Goal: Task Accomplishment & Management: Use online tool/utility

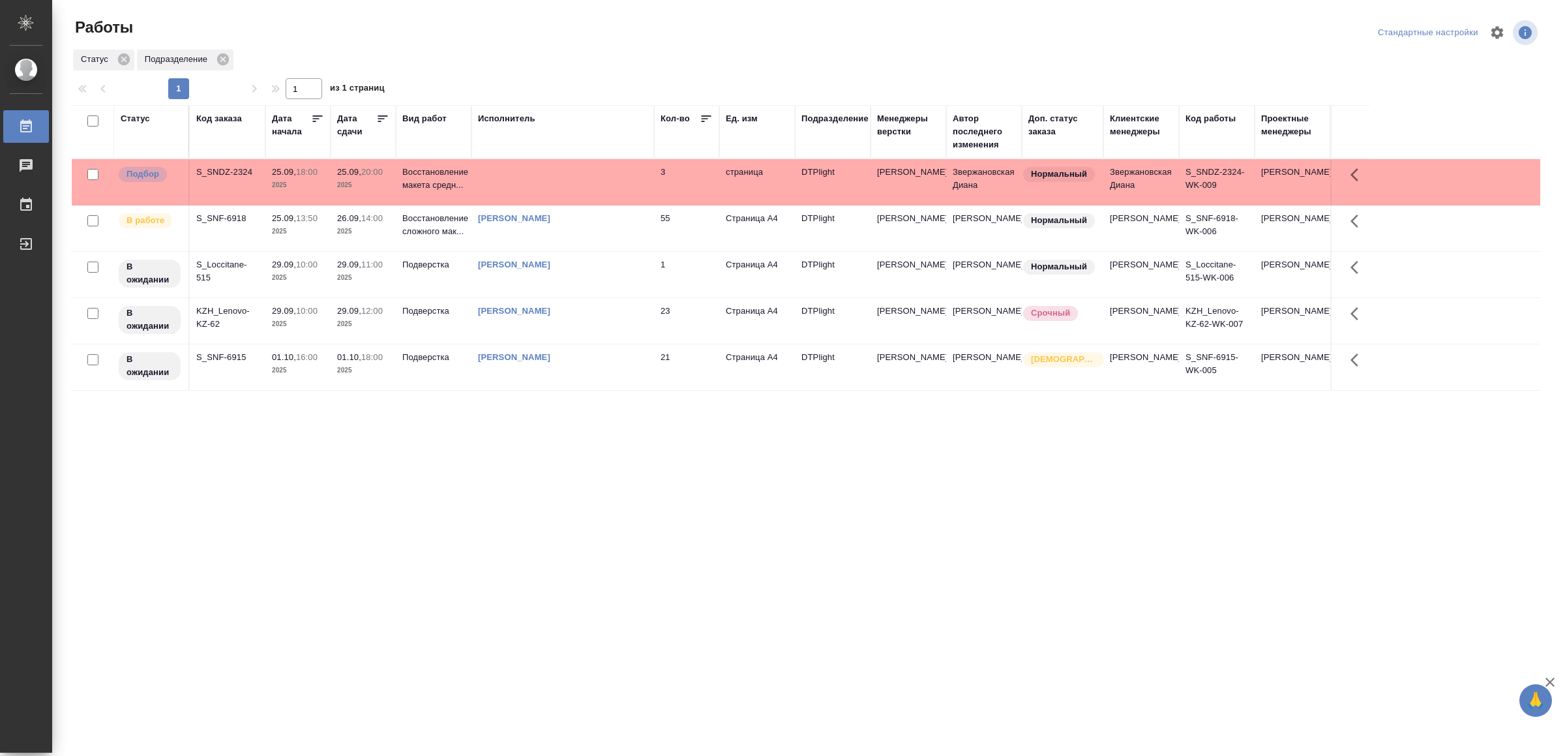
click at [597, 176] on td at bounding box center [562, 182] width 183 height 46
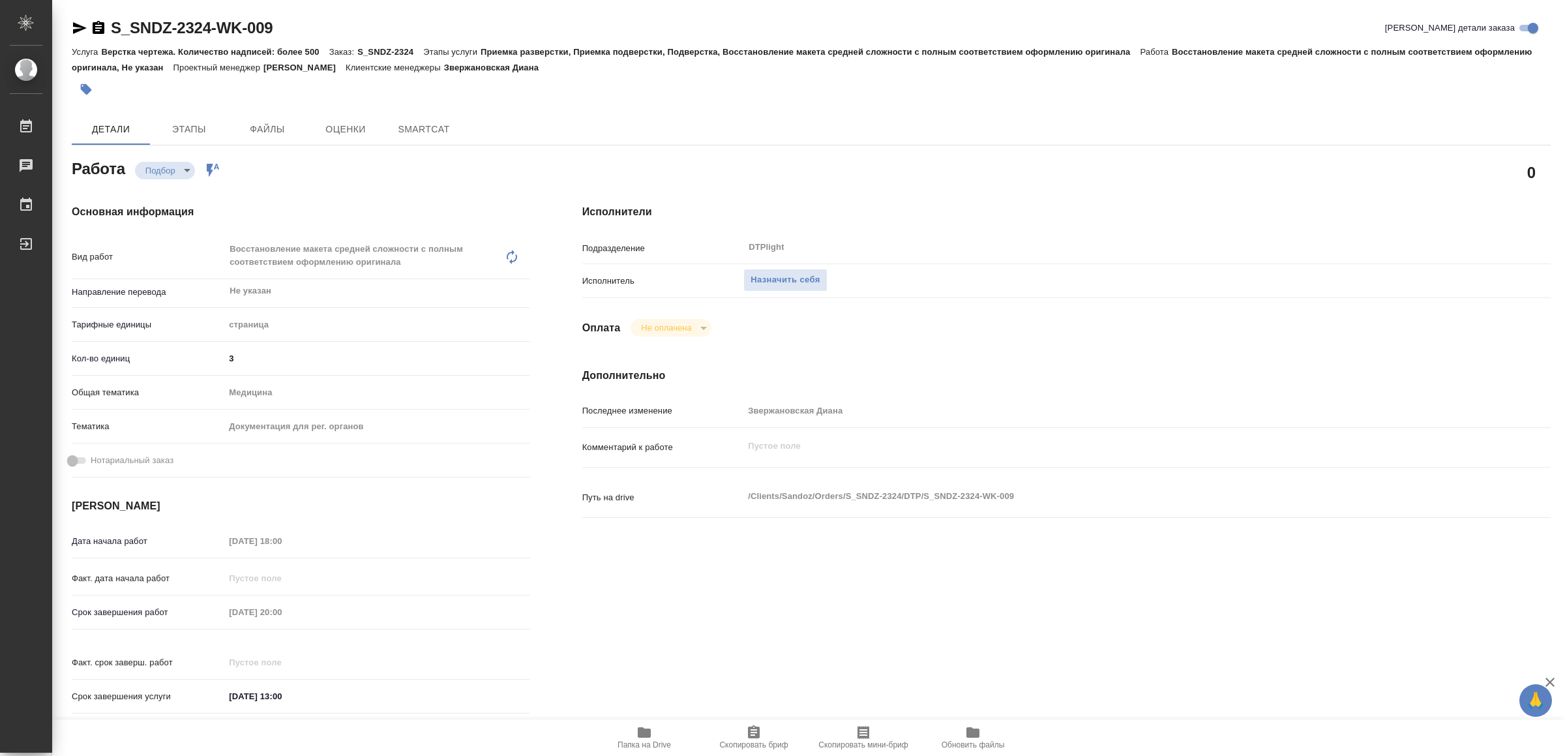
click at [642, 730] on icon "button" at bounding box center [644, 732] width 13 height 10
click at [814, 273] on span "Назначить себя" at bounding box center [785, 280] width 69 height 15
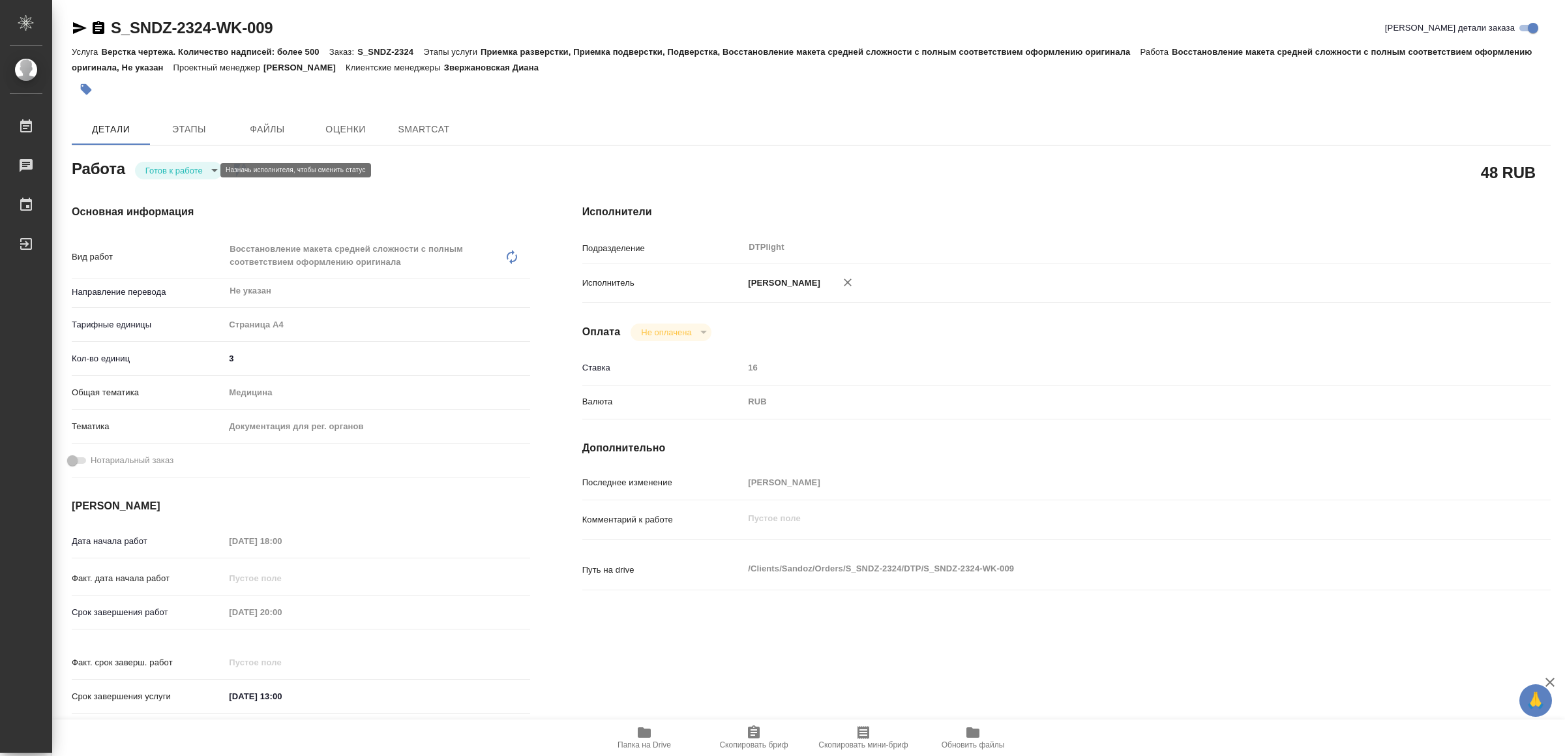
type textarea "x"
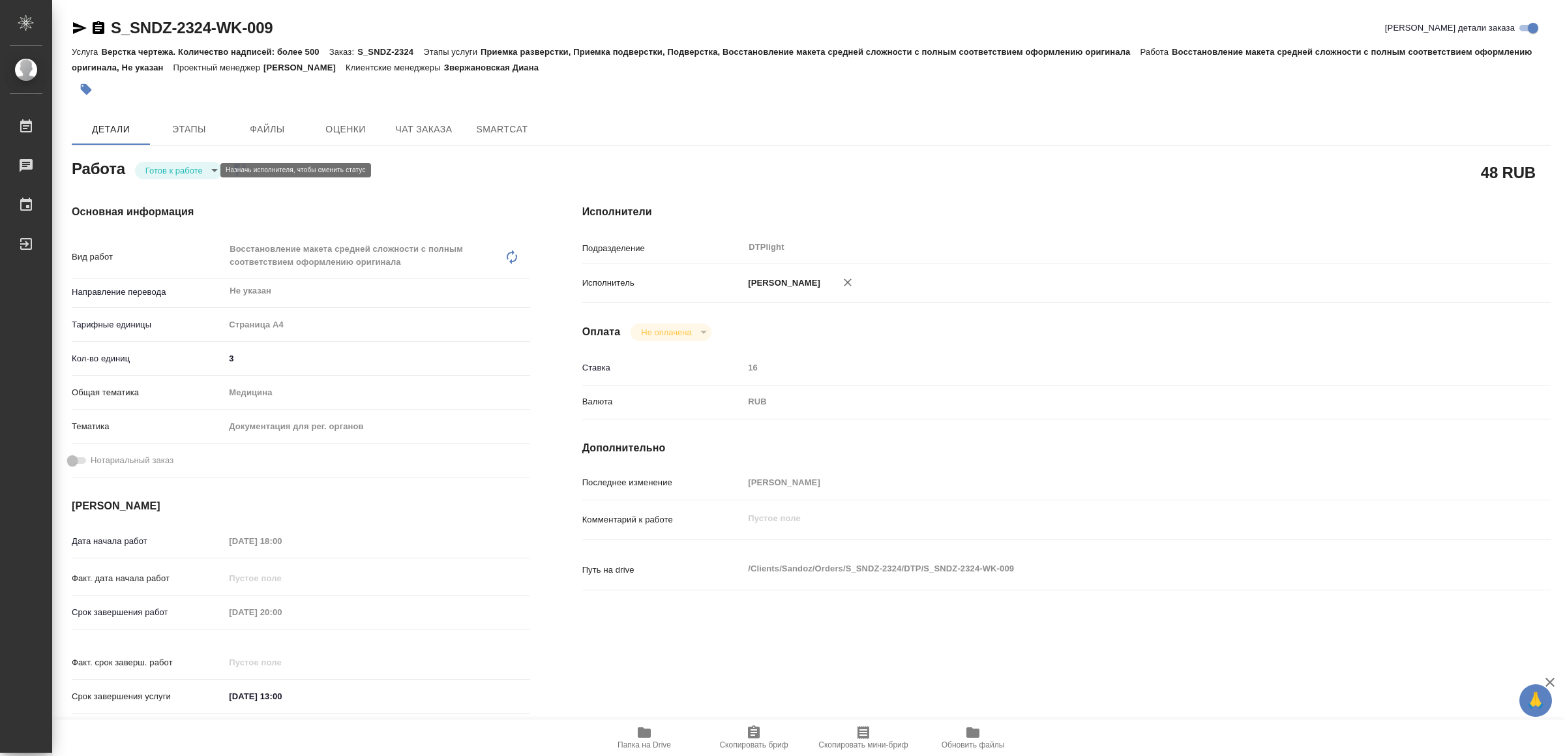
click at [203, 164] on body "🙏 .cls-1 fill:#fff; AWATERA Yamkovenko Vera Работы Чаты График Выйти S_SNDZ-232…" at bounding box center [782, 378] width 1565 height 756
type textarea "x"
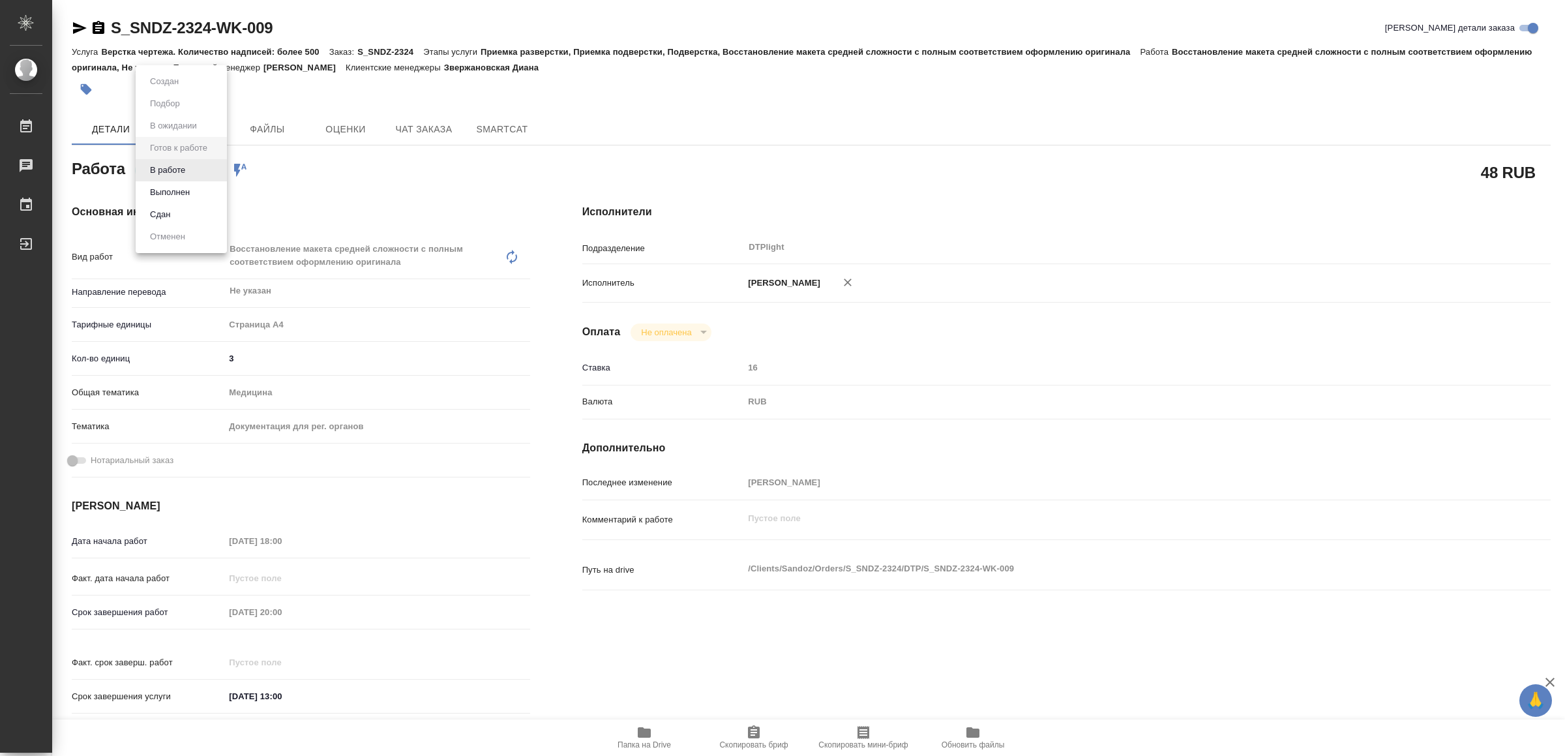
type textarea "x"
click at [206, 165] on li "В работе" at bounding box center [181, 170] width 91 height 22
type textarea "x"
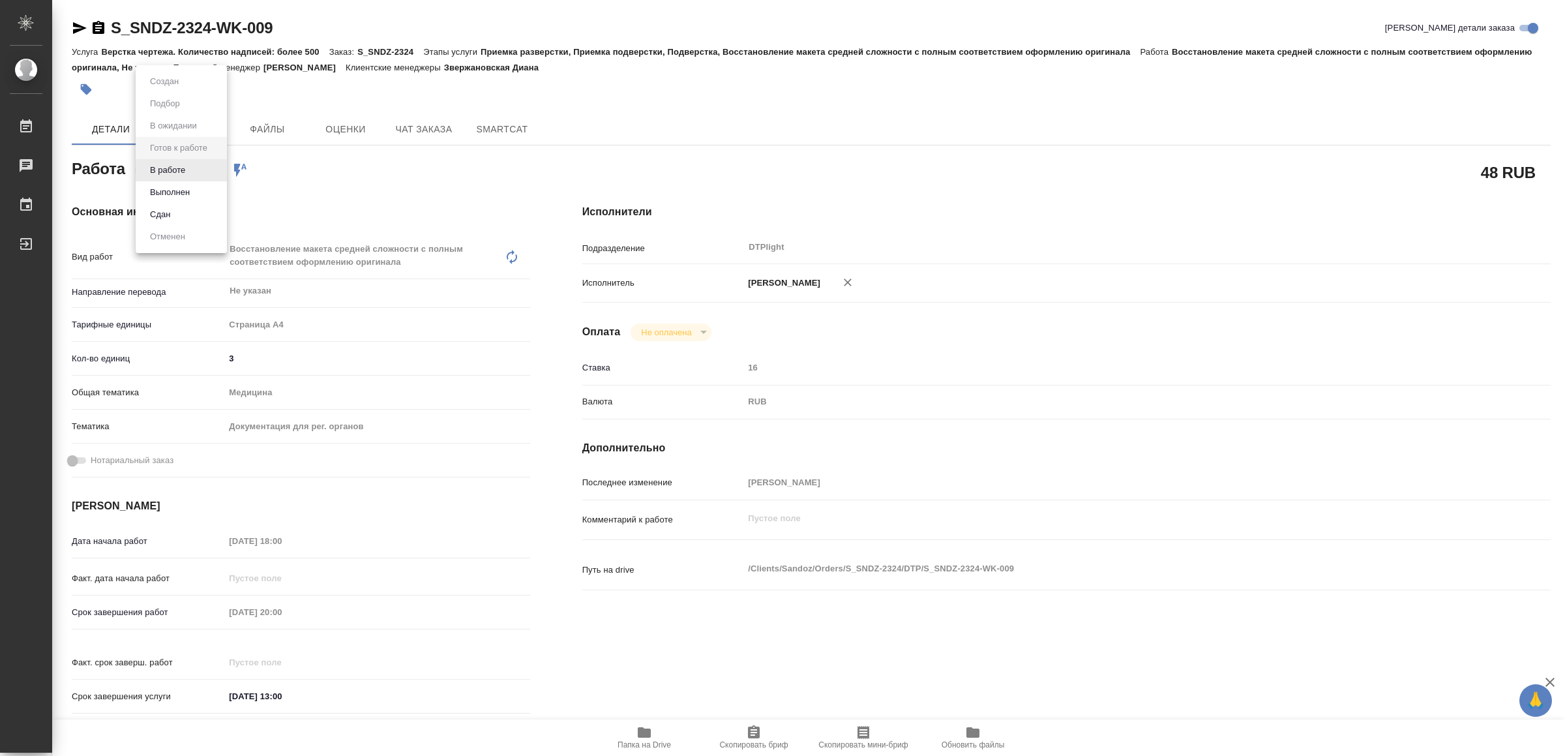
type textarea "x"
click at [78, 20] on icon "button" at bounding box center [80, 28] width 16 height 16
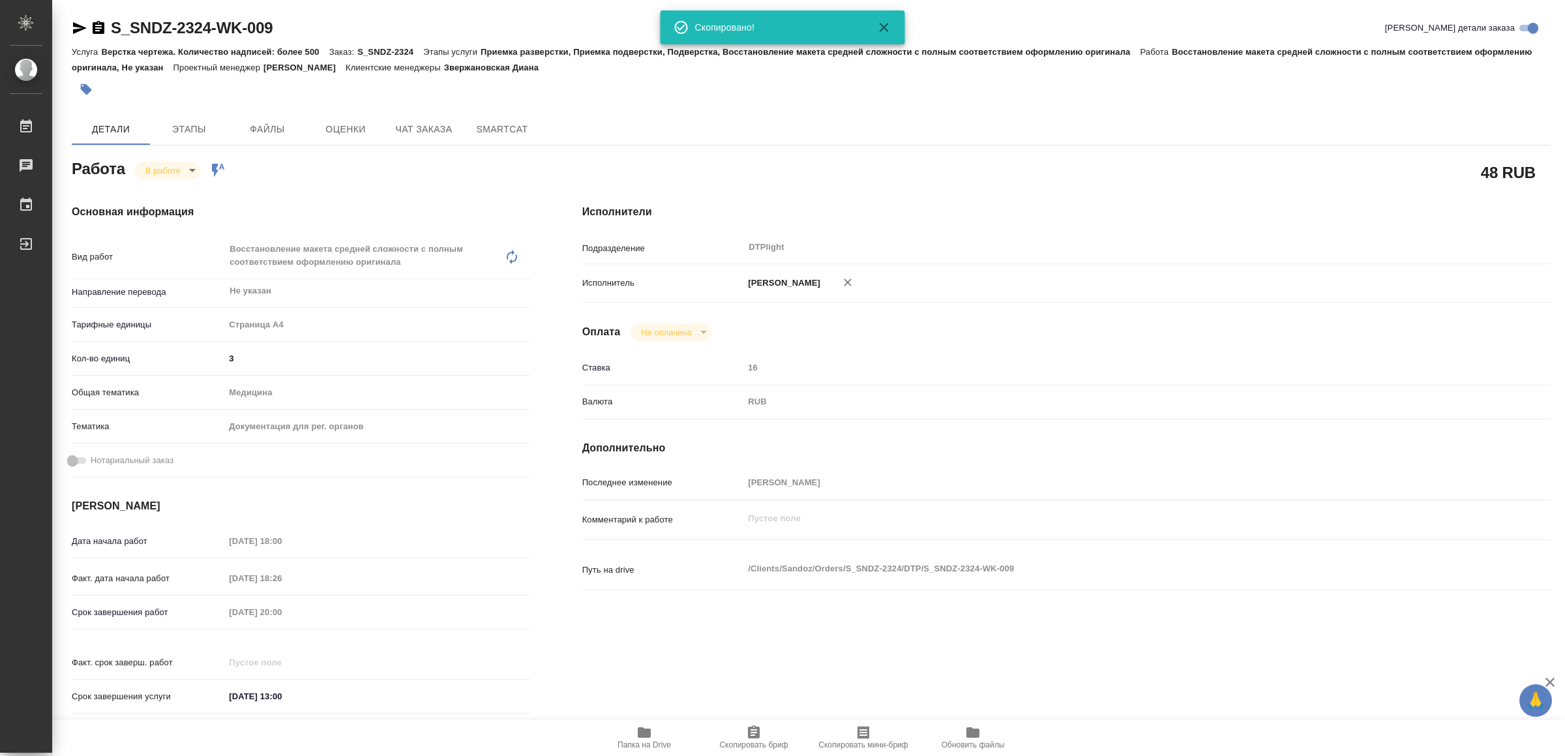
type textarea "x"
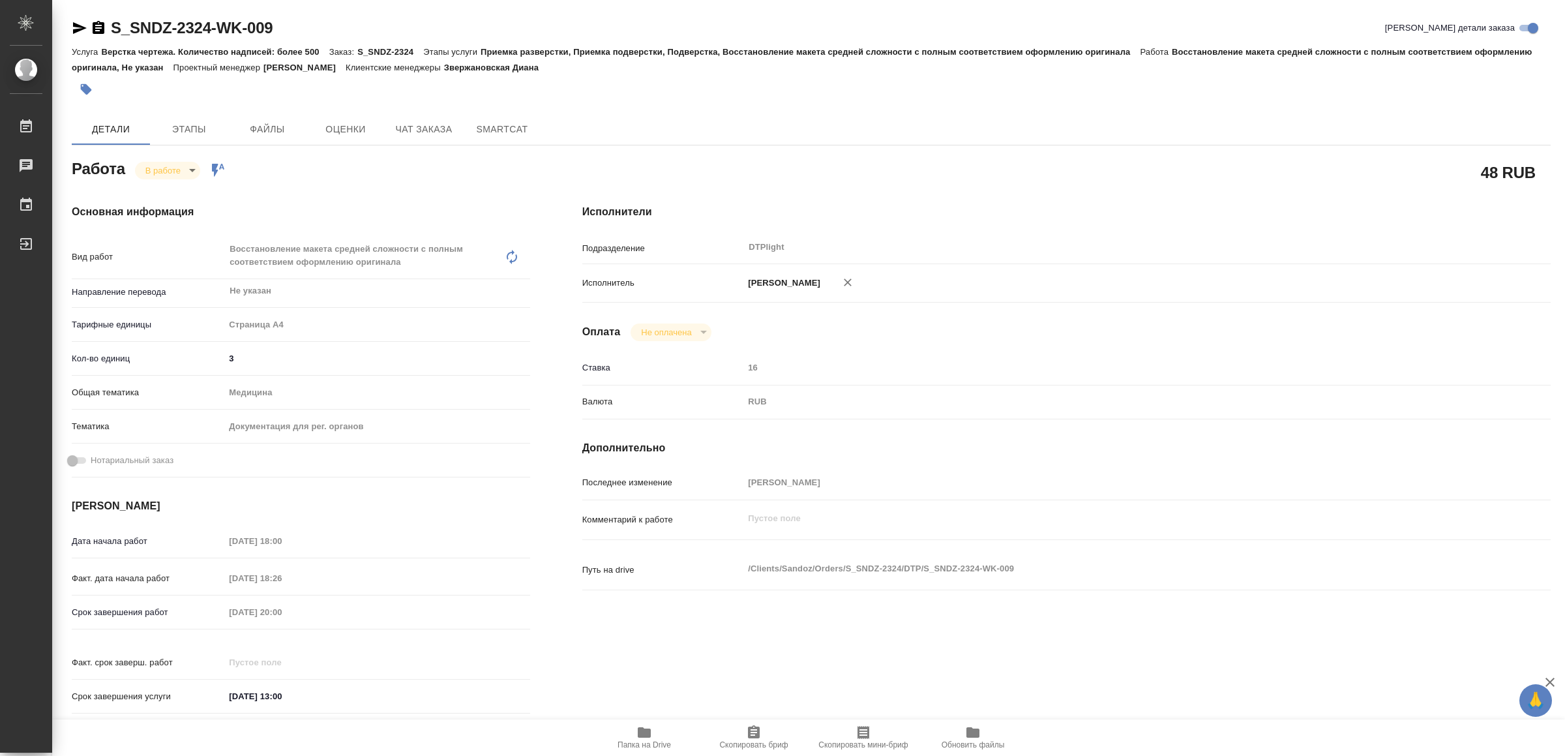
click at [640, 730] on icon "button" at bounding box center [644, 732] width 13 height 10
click at [168, 169] on body "🙏 .cls-1 fill:#fff; AWATERA Yamkovenko Vera Работы 0 Чаты График Выйти S_SNDZ-2…" at bounding box center [782, 378] width 1565 height 756
click at [177, 190] on button "Выполнен" at bounding box center [170, 192] width 48 height 14
type textarea "x"
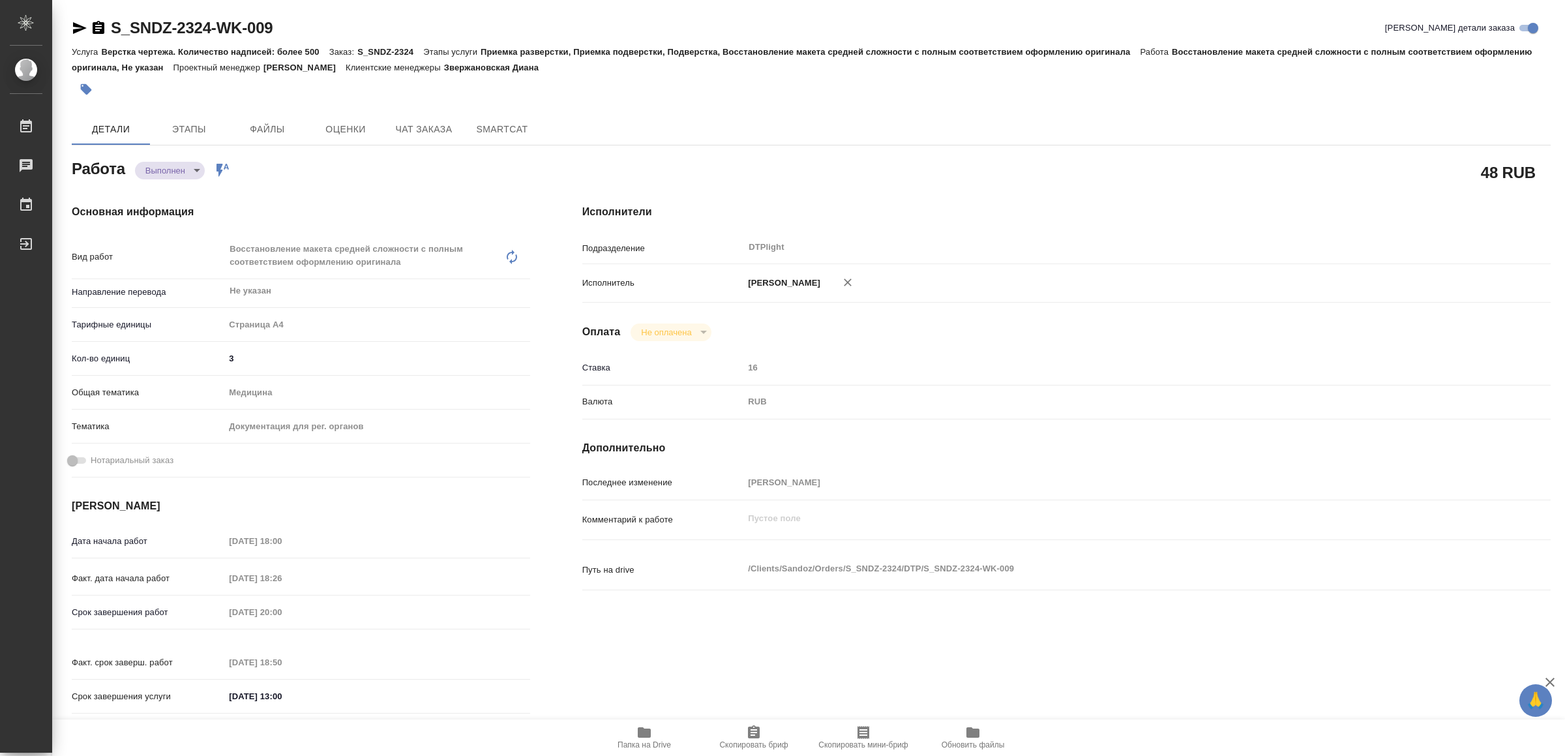
type textarea "x"
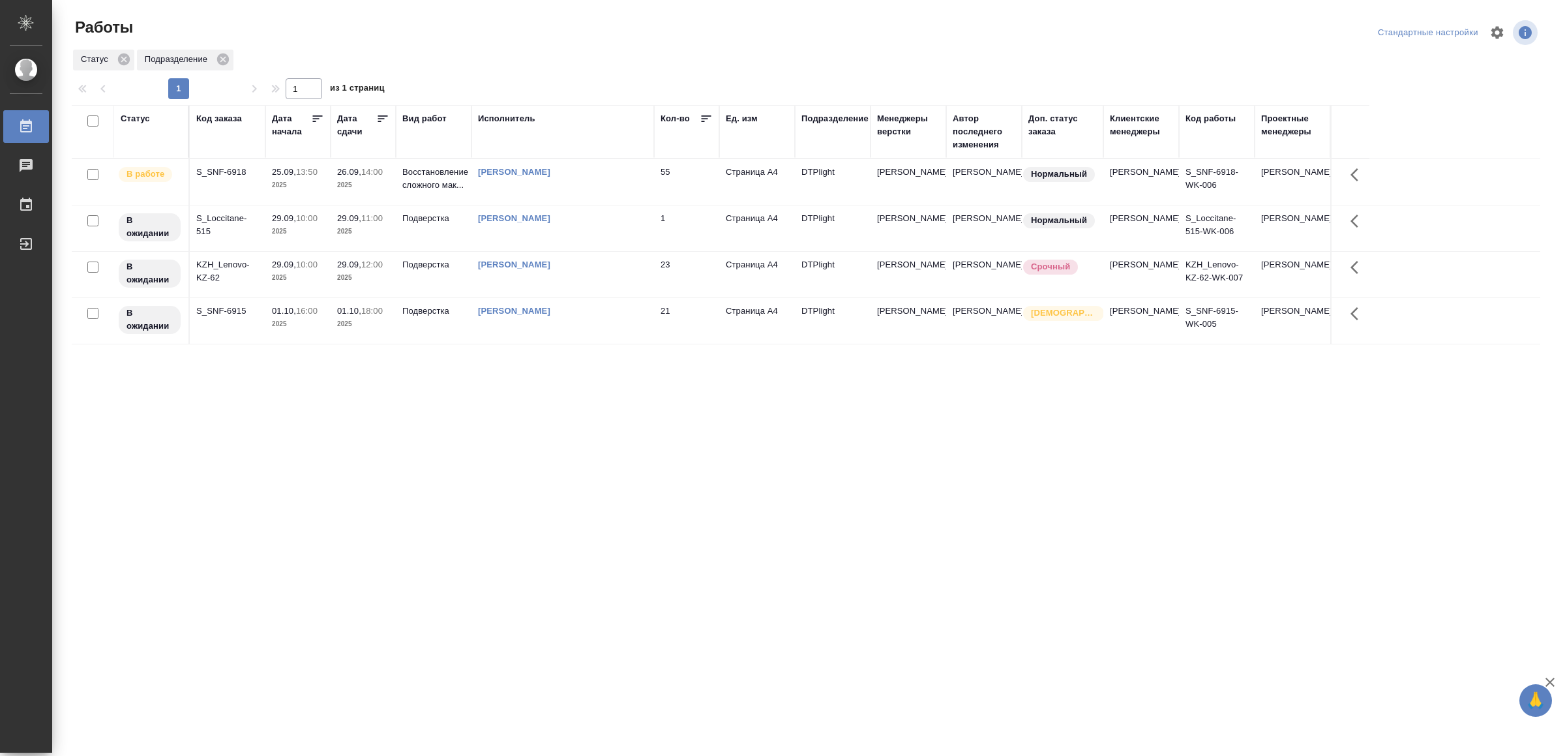
click at [619, 196] on td "[PERSON_NAME]" at bounding box center [562, 182] width 183 height 46
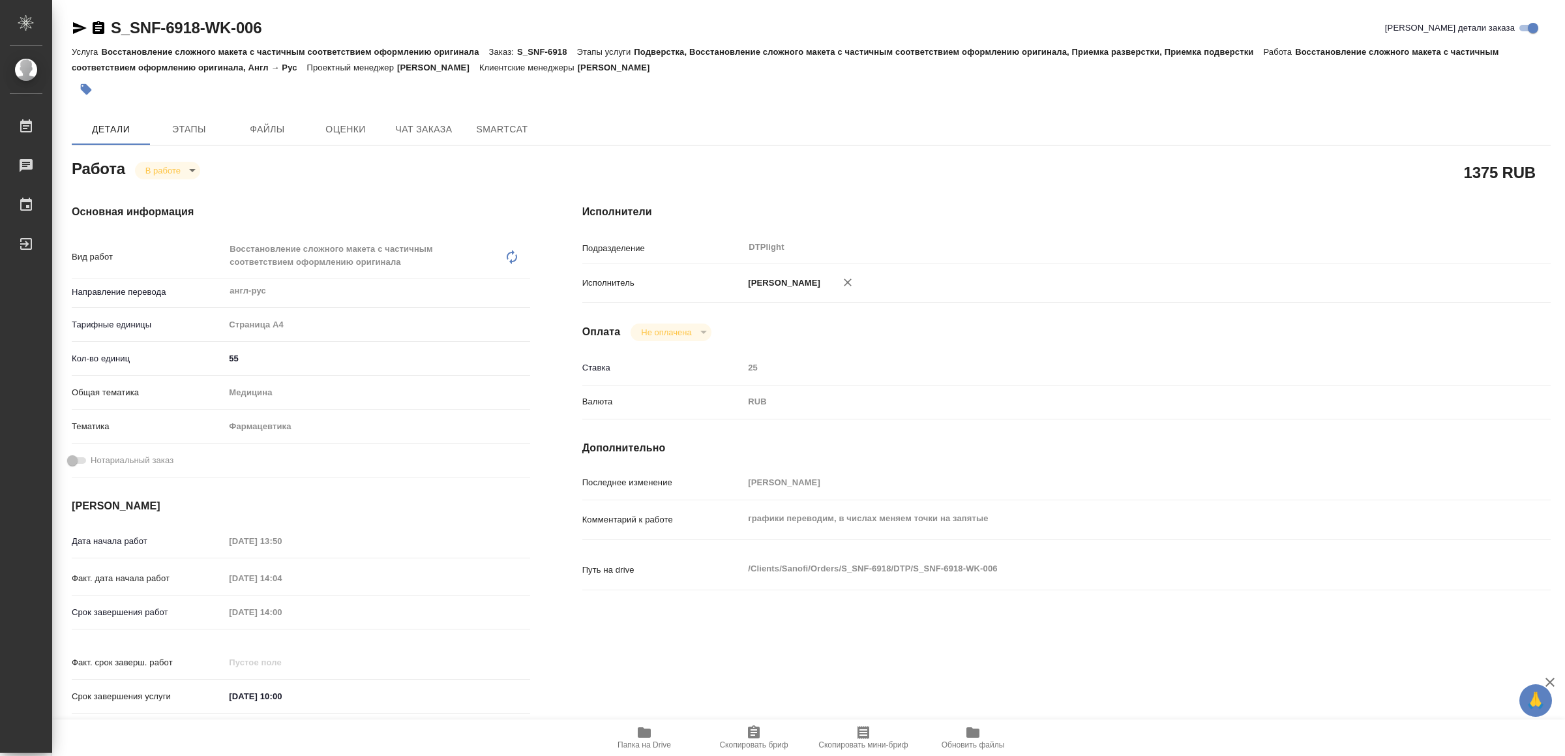
click at [640, 726] on icon "button" at bounding box center [644, 732] width 16 height 16
